Goal: Task Accomplishment & Management: Use online tool/utility

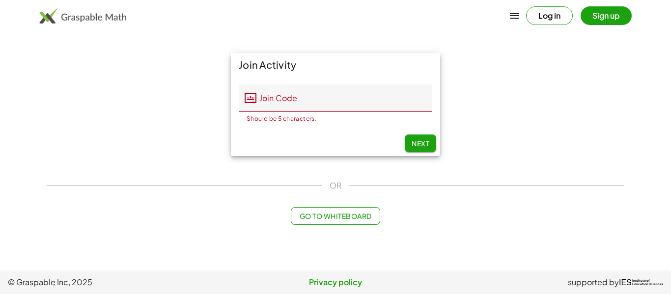
click at [543, 15] on button "Log in" at bounding box center [549, 15] width 47 height 19
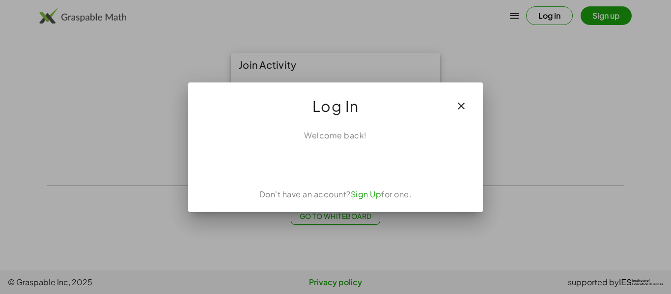
click at [471, 103] on button "button" at bounding box center [462, 106] width 24 height 24
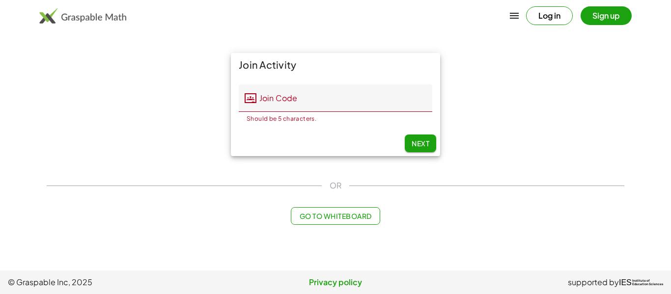
click at [461, 112] on div "Join Activity Join Code Join Code Should be 5 characters. 0 / 5 Next" at bounding box center [336, 104] width 590 height 115
click at [614, 24] on button "Sign up" at bounding box center [606, 15] width 51 height 19
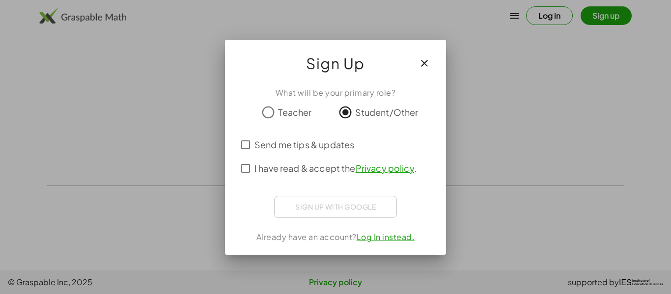
click at [366, 262] on div at bounding box center [335, 147] width 671 height 294
click at [377, 204] on div "Sign up with Google Sign in with Google Sign in with Google. Opens in new tab" at bounding box center [335, 207] width 123 height 22
click at [434, 57] on button "button" at bounding box center [425, 64] width 24 height 24
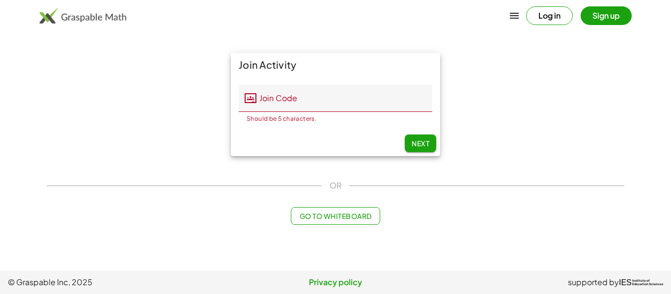
click at [350, 107] on input "Join Code" at bounding box center [344, 98] width 176 height 28
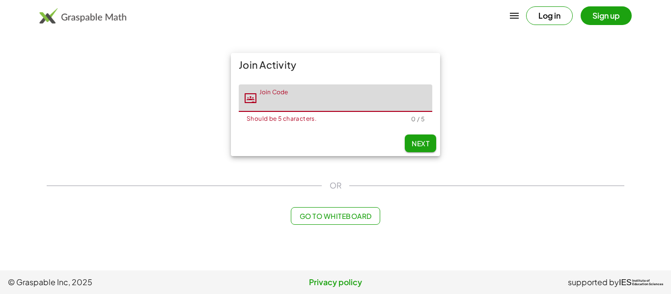
click at [349, 207] on button "Go to Whiteboard" at bounding box center [335, 216] width 89 height 18
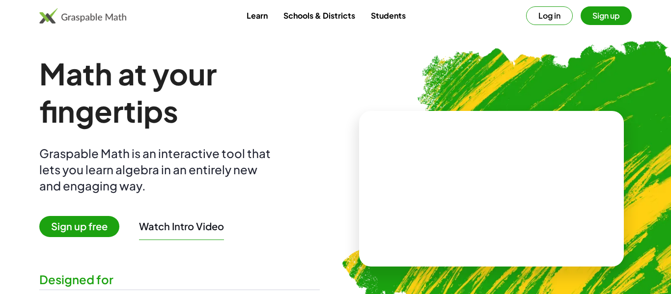
click at [547, 22] on button "Log in" at bounding box center [549, 15] width 47 height 19
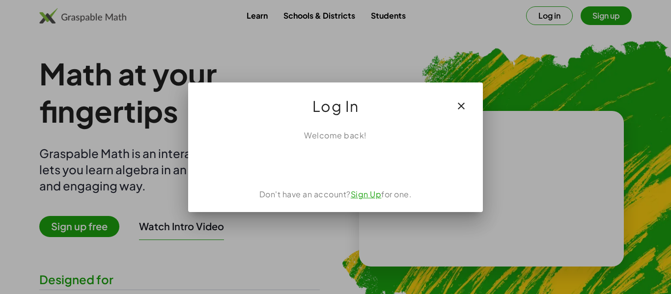
click at [471, 104] on button "button" at bounding box center [462, 106] width 24 height 24
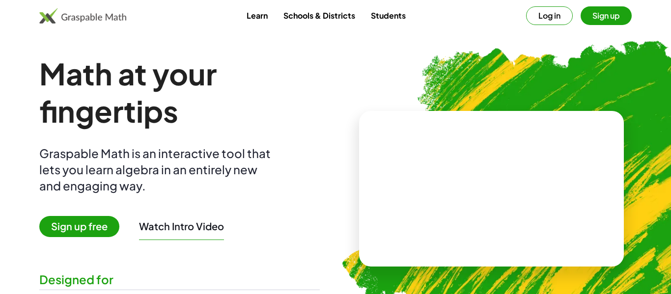
click at [601, 20] on button "Sign up" at bounding box center [606, 15] width 51 height 19
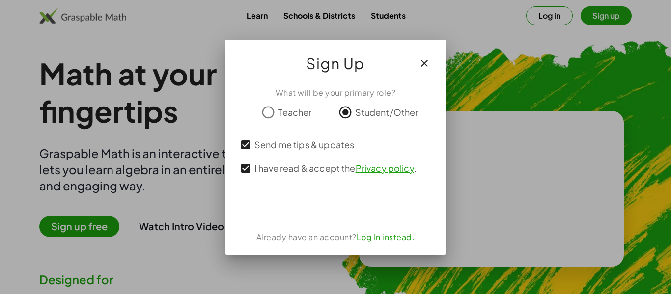
click at [418, 41] on div "Sign Up" at bounding box center [335, 59] width 221 height 39
click at [422, 65] on icon "button" at bounding box center [425, 63] width 12 height 12
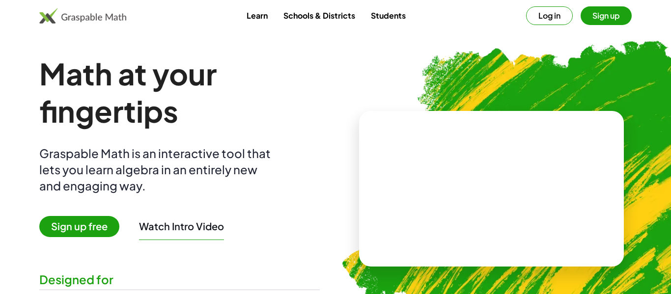
click at [419, 61] on button "button" at bounding box center [415, 71] width 21 height 21
